Goal: Navigation & Orientation: Find specific page/section

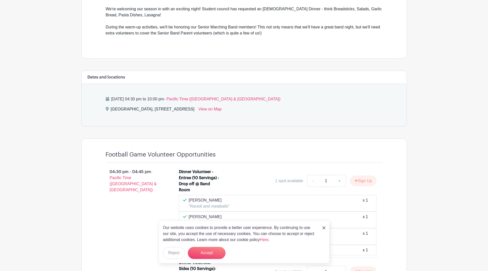
scroll to position [221, 0]
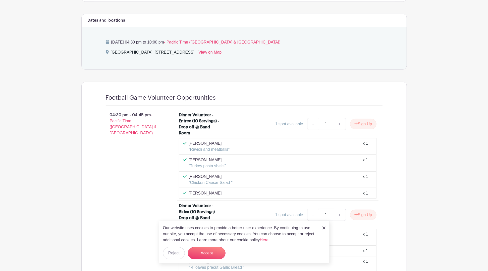
click at [325, 227] on img at bounding box center [324, 227] width 3 height 3
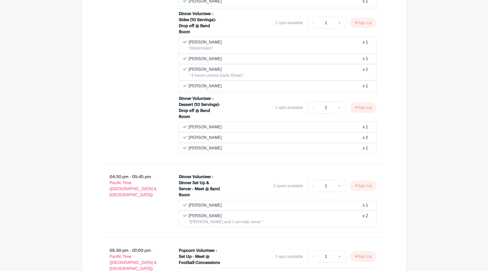
scroll to position [414, 0]
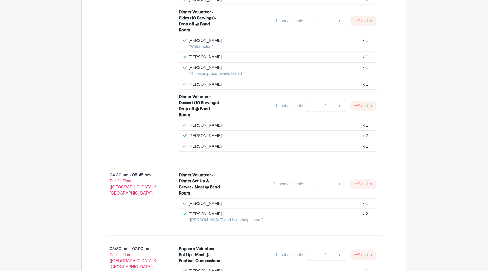
click at [46, 120] on main "Log In Sign Up for Free AHS Marching Band Football Game: Senior Night & Italian…" at bounding box center [244, 265] width 488 height 1358
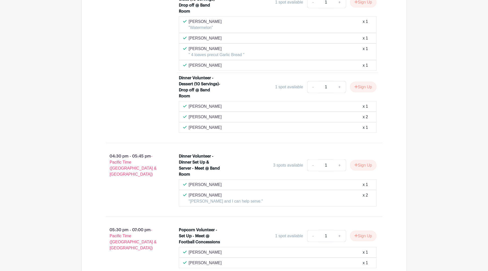
scroll to position [442, 0]
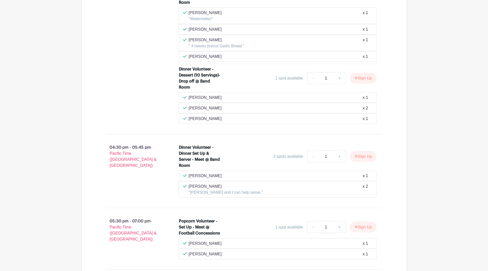
click at [37, 123] on main "Log In Sign Up for Free AHS Marching Band Football Game: Senior Night & Italian…" at bounding box center [244, 237] width 488 height 1358
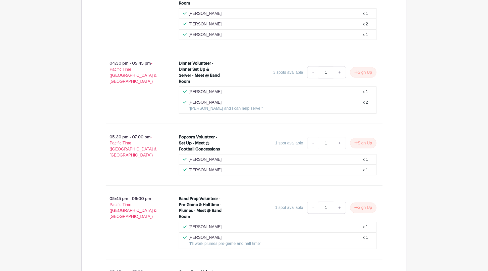
scroll to position [525, 0]
click at [38, 119] on main "Log In Sign Up for Free AHS Marching Band Football Game: Senior Night & Italian…" at bounding box center [244, 154] width 488 height 1358
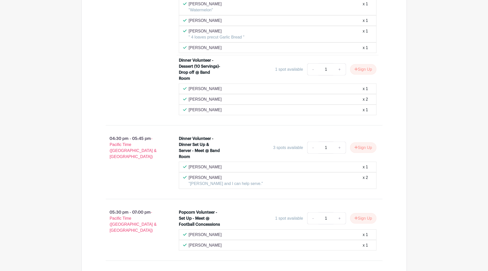
scroll to position [442, 0]
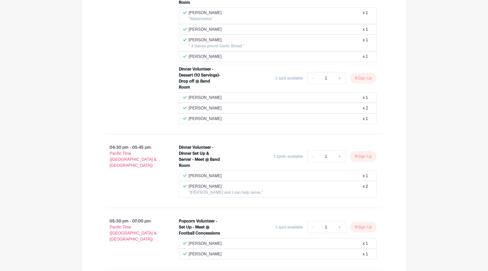
click at [42, 123] on main "Log In Sign Up for Free AHS Marching Band Football Game: Senior Night & Italian…" at bounding box center [244, 237] width 488 height 1358
click at [43, 124] on main "Log In Sign Up for Free AHS Marching Band Football Game: Senior Night & Italian…" at bounding box center [244, 237] width 488 height 1358
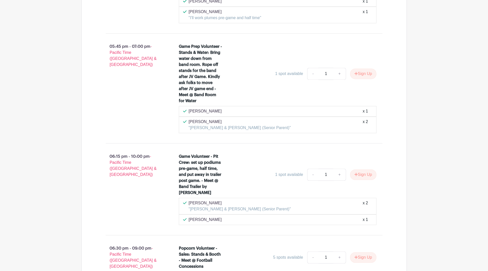
scroll to position [774, 0]
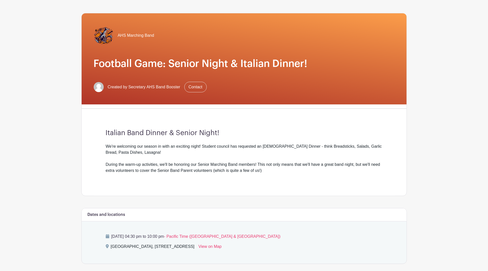
scroll to position [0, 0]
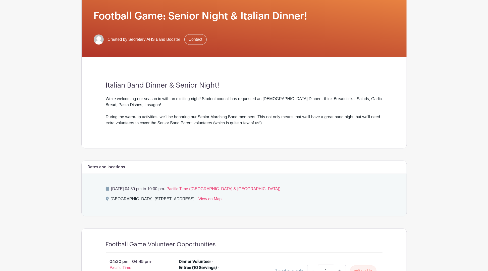
scroll to position [83, 0]
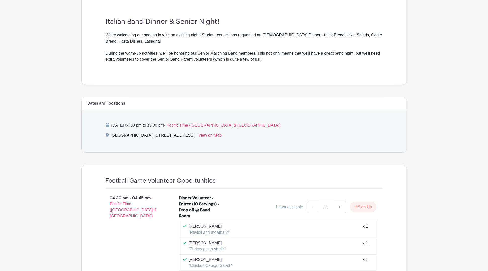
scroll to position [304, 0]
